Goal: Information Seeking & Learning: Learn about a topic

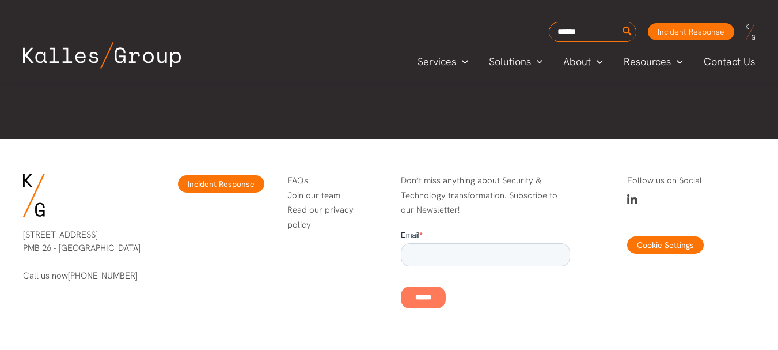
scroll to position [3721, 0]
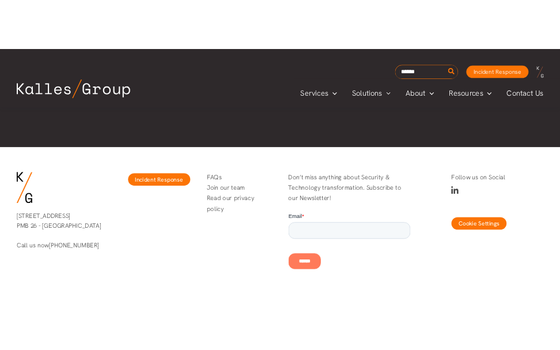
scroll to position [3460, 0]
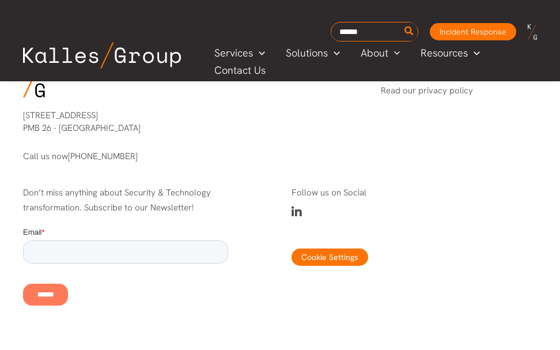
drag, startPoint x: 418, startPoint y: 119, endPoint x: 415, endPoint y: 105, distance: 13.7
click at [417, 119] on div "FAQs Join our team Read our privacy policy" at bounding box center [458, 109] width 179 height 132
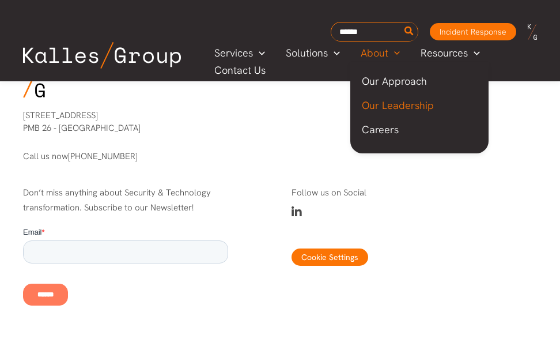
click at [400, 100] on span "Our Leadership" at bounding box center [398, 105] width 72 height 13
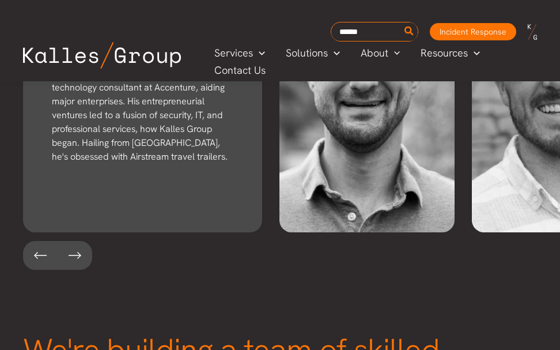
scroll to position [2185, 0]
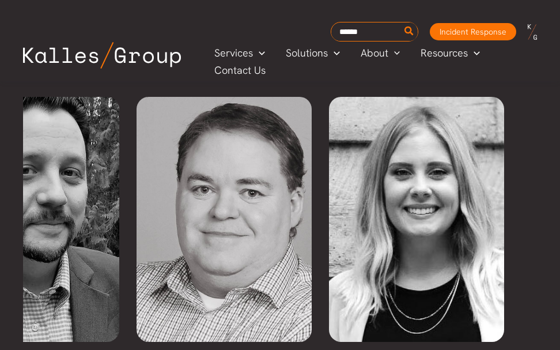
scroll to position [0, 857]
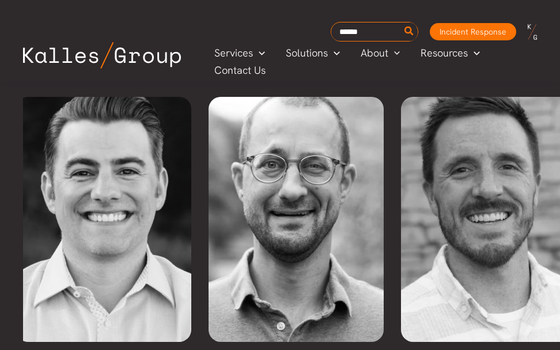
scroll to position [0, 0]
